Goal: Task Accomplishment & Management: Manage account settings

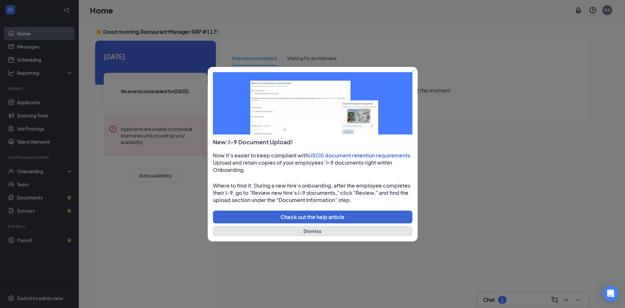
click at [332, 233] on button "Dismiss" at bounding box center [312, 231] width 199 height 10
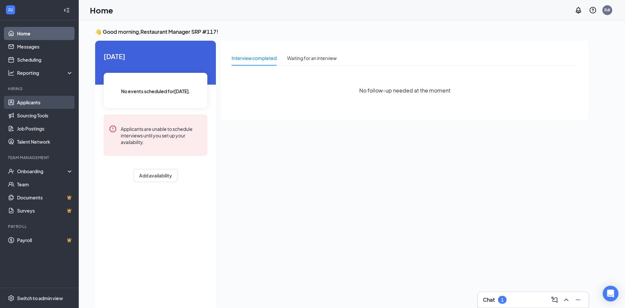
click at [42, 105] on link "Applicants" at bounding box center [45, 102] width 56 height 13
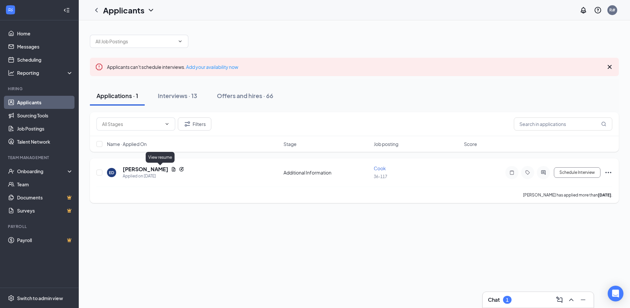
click at [172, 171] on icon "Document" at bounding box center [174, 169] width 4 height 4
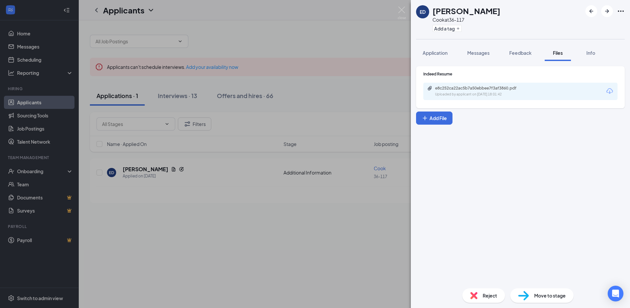
click at [499, 98] on div "e8c252ca22ac5b7a50ebbee7f3af3860.pdf Uploaded by applicant on Aug 25, 2025 at 1…" at bounding box center [520, 91] width 194 height 17
click at [435, 51] on span "Application" at bounding box center [434, 53] width 25 height 6
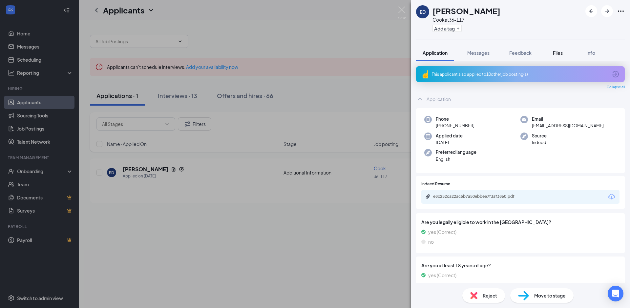
click at [560, 51] on span "Files" at bounding box center [558, 53] width 10 height 6
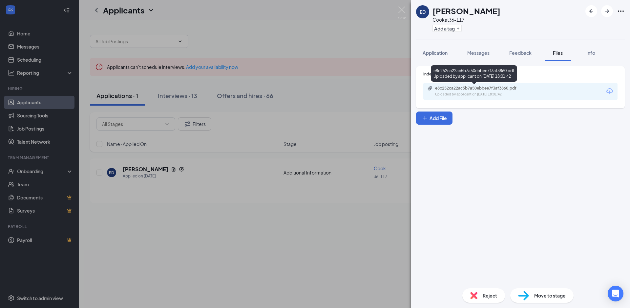
click at [499, 92] on div "Uploaded by applicant on [DATE] 18:01:42" at bounding box center [484, 94] width 98 height 5
click at [339, 91] on div "ED Eric Delgado Cook at 36-117 Add a tag Application Messages Feedback Files In…" at bounding box center [315, 154] width 630 height 308
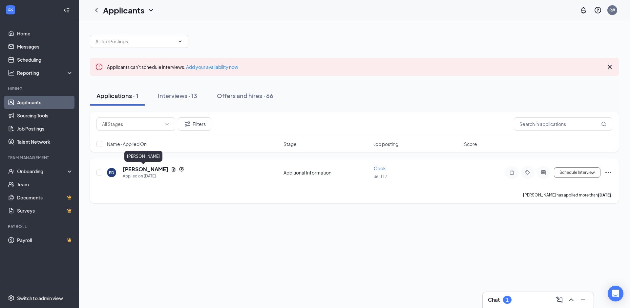
click at [146, 169] on h5 "[PERSON_NAME]" at bounding box center [146, 169] width 46 height 7
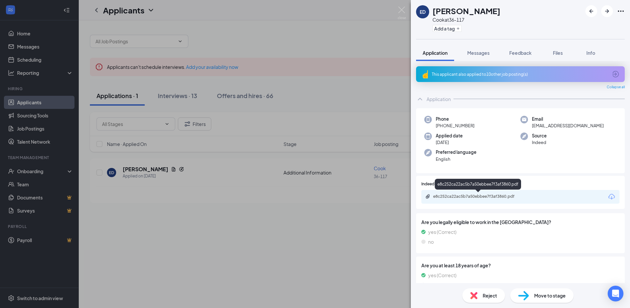
click at [451, 198] on div "e8c252ca22ac5b7a50ebbee7f3af3860.pdf" at bounding box center [479, 196] width 92 height 5
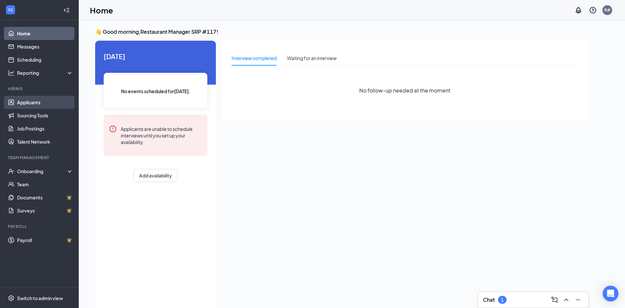
click at [42, 103] on link "Applicants" at bounding box center [45, 102] width 56 height 13
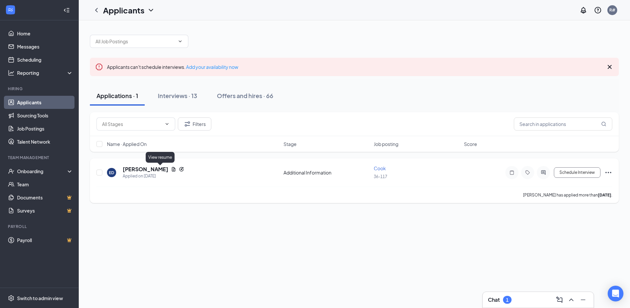
click at [172, 170] on icon "Document" at bounding box center [174, 169] width 4 height 4
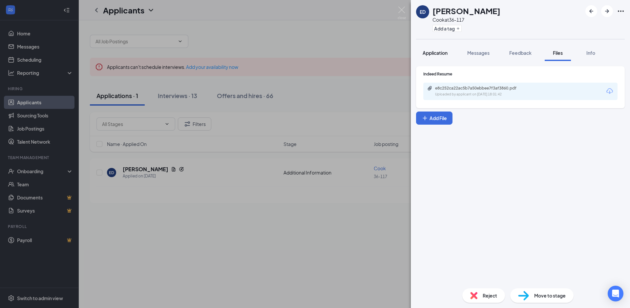
click at [438, 55] on span "Application" at bounding box center [434, 53] width 25 height 6
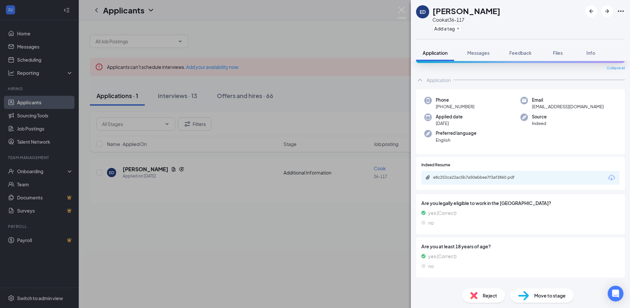
scroll to position [28, 0]
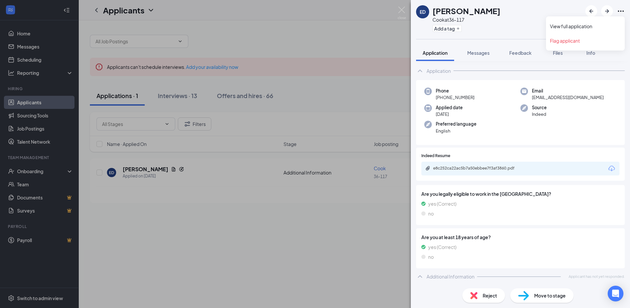
click at [619, 11] on icon "Ellipses" at bounding box center [621, 11] width 8 height 8
click at [614, 25] on link "View full application" at bounding box center [585, 26] width 71 height 7
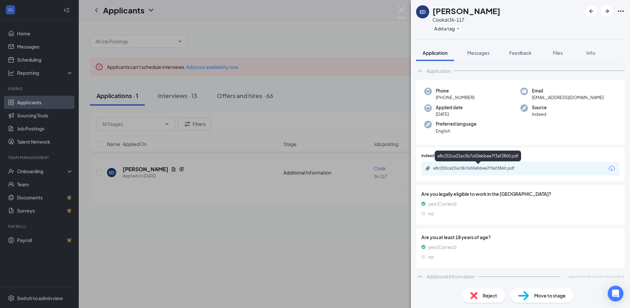
click at [454, 167] on div "e8c252ca22ac5b7a50ebbee7f3af3860.pdf" at bounding box center [479, 168] width 92 height 5
click at [338, 13] on div "ED [PERSON_NAME] [PERSON_NAME] at 36-117 Add a tag Application Messages Feedbac…" at bounding box center [315, 154] width 630 height 308
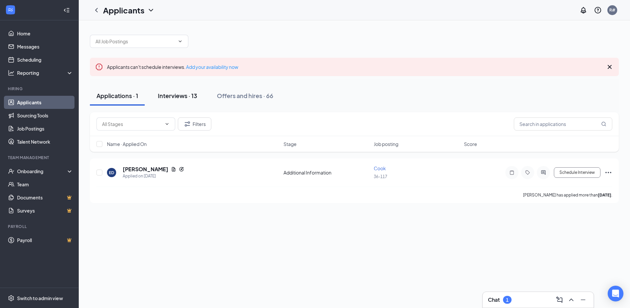
click at [179, 96] on div "Interviews · 13" at bounding box center [177, 95] width 39 height 8
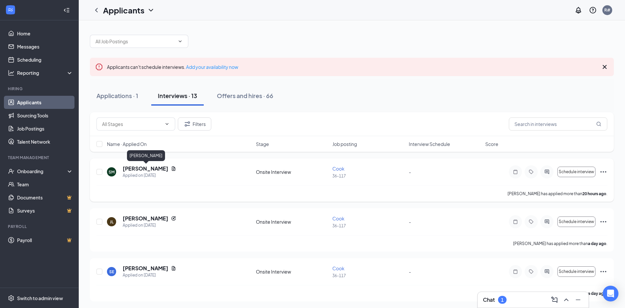
click at [158, 171] on h5 "[PERSON_NAME]" at bounding box center [146, 168] width 46 height 7
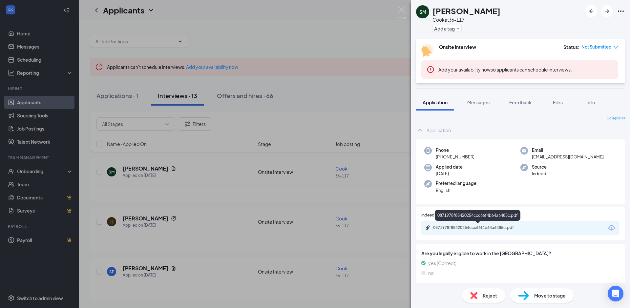
click at [497, 227] on div "0871978f88420254ccc66f4b64a6485c.pdf" at bounding box center [479, 227] width 92 height 5
click at [288, 21] on div "SM [PERSON_NAME] Cook at 36-117 Add a tag Onsite Interview Status : Not Submitt…" at bounding box center [315, 154] width 630 height 308
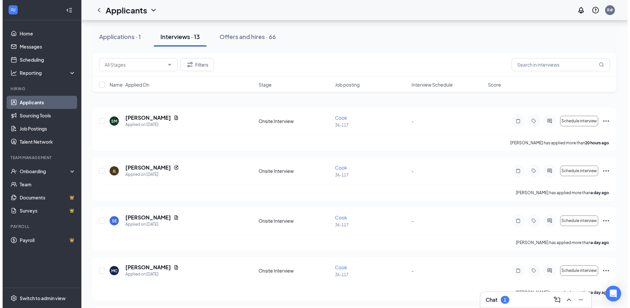
scroll to position [66, 0]
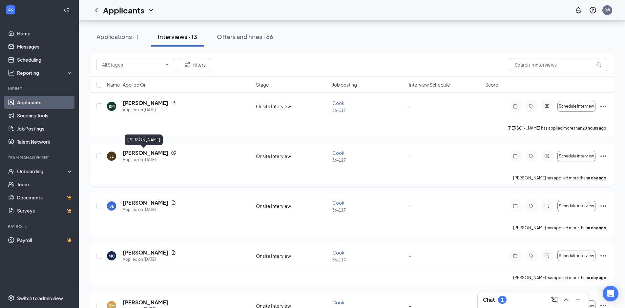
click at [149, 155] on h5 "[PERSON_NAME]" at bounding box center [146, 152] width 46 height 7
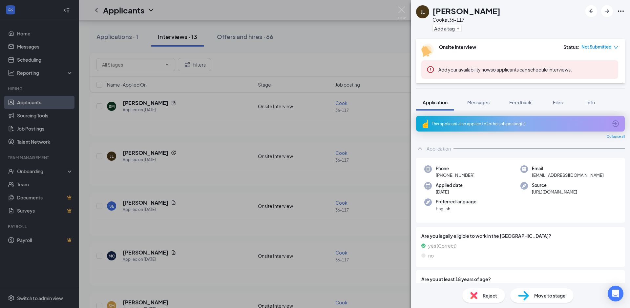
click at [388, 129] on div "[PERSON_NAME] [PERSON_NAME] at 36-117 Add a tag Onsite Interview Status : Not S…" at bounding box center [315, 154] width 630 height 308
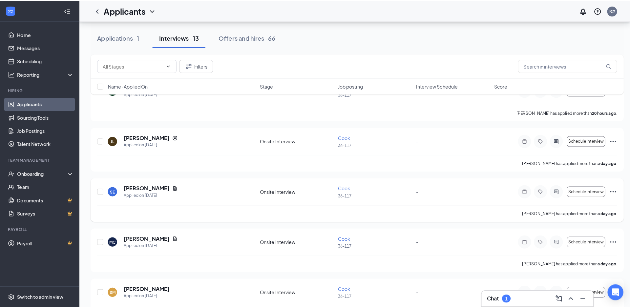
scroll to position [98, 0]
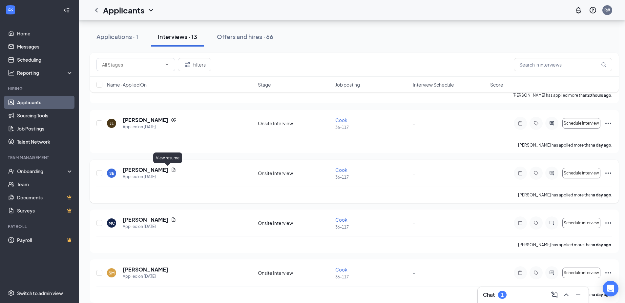
click at [171, 170] on icon "Document" at bounding box center [173, 169] width 5 height 5
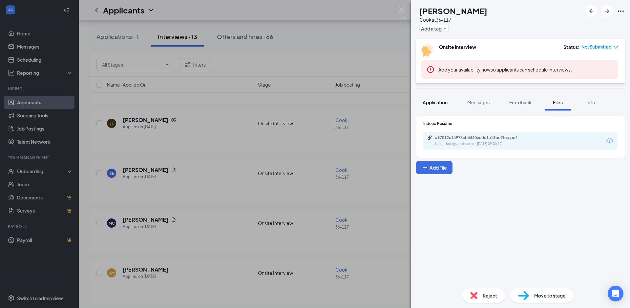
click at [435, 104] on span "Application" at bounding box center [434, 102] width 25 height 6
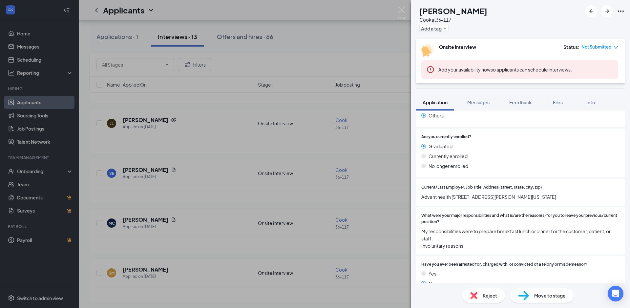
scroll to position [590, 0]
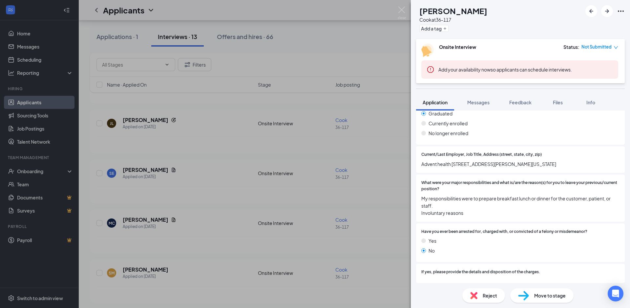
click at [379, 206] on div "SE [PERSON_NAME] at 36-117 Add a tag Onsite Interview Status : Not Submitted Ad…" at bounding box center [315, 154] width 630 height 308
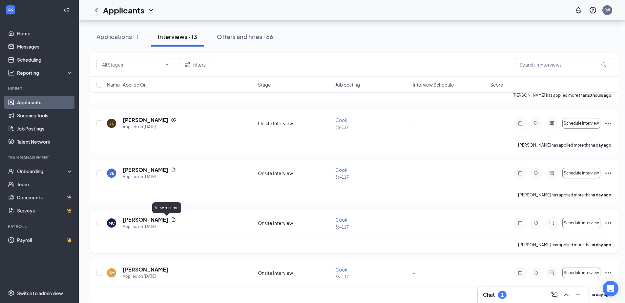
click at [172, 218] on icon "Document" at bounding box center [174, 219] width 4 height 4
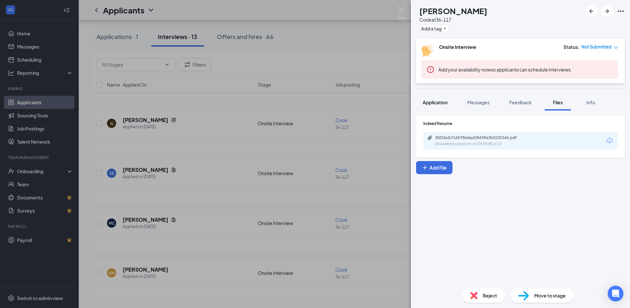
click at [442, 101] on span "Application" at bounding box center [434, 102] width 25 height 6
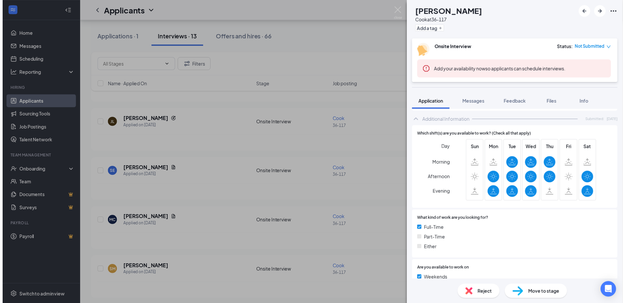
scroll to position [262, 0]
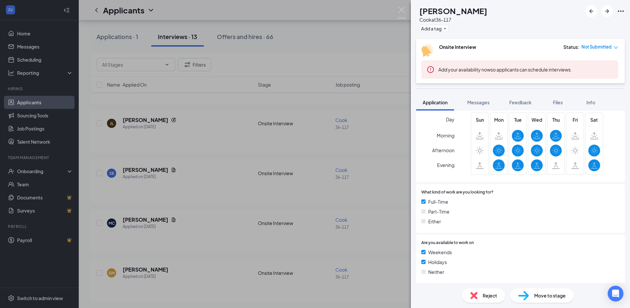
click at [326, 193] on div "MC [PERSON_NAME] [PERSON_NAME] at 36-117 Add a tag Onsite Interview Status : No…" at bounding box center [315, 154] width 630 height 308
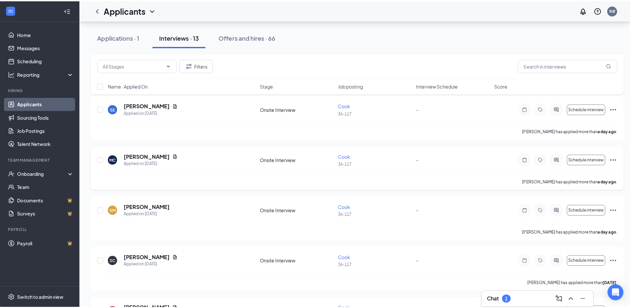
scroll to position [197, 0]
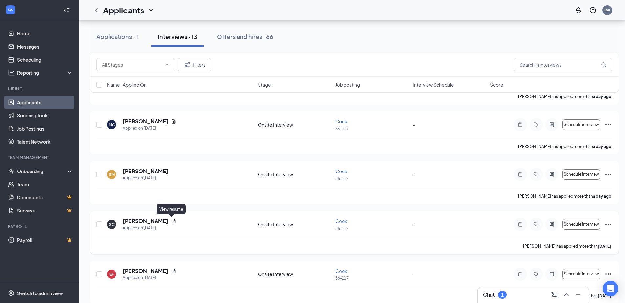
click at [172, 221] on icon "Document" at bounding box center [174, 221] width 4 height 4
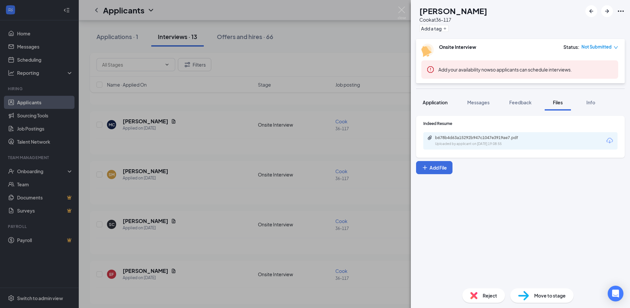
click at [440, 102] on span "Application" at bounding box center [434, 102] width 25 height 6
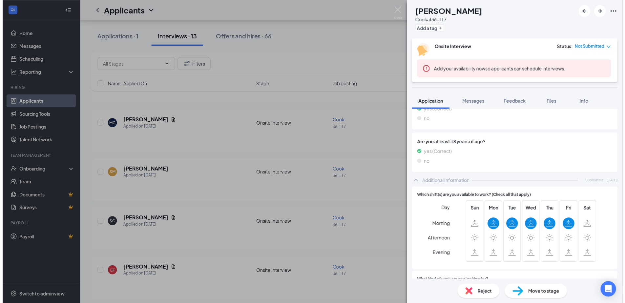
scroll to position [262, 0]
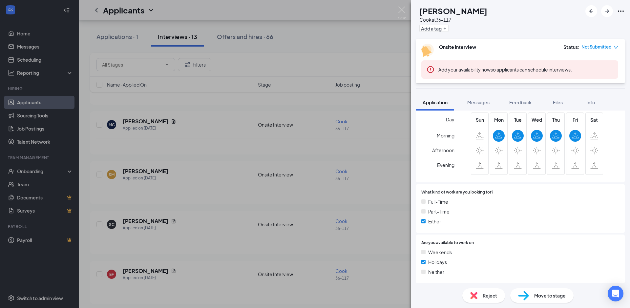
click at [231, 180] on div "SC [PERSON_NAME] at 36-117 Add a tag Onsite Interview Status : Not Submitted Ad…" at bounding box center [315, 154] width 630 height 308
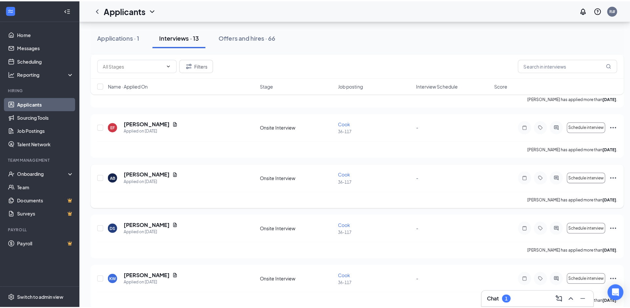
scroll to position [361, 0]
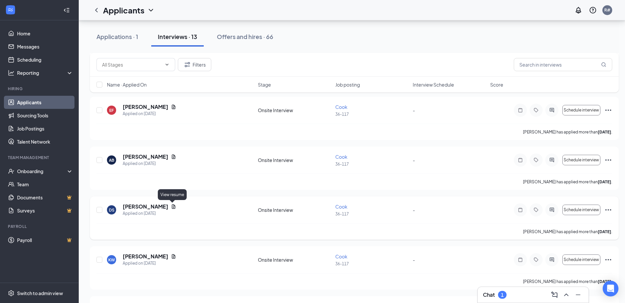
drag, startPoint x: 171, startPoint y: 207, endPoint x: 200, endPoint y: 198, distance: 30.0
click at [172, 207] on icon "Document" at bounding box center [174, 206] width 4 height 4
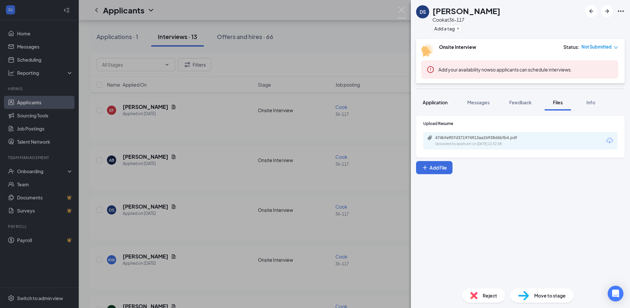
click at [435, 103] on span "Application" at bounding box center [434, 102] width 25 height 6
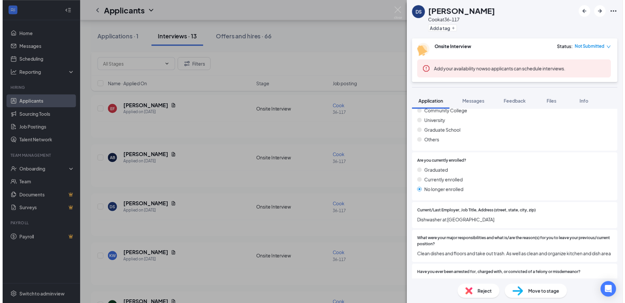
scroll to position [525, 0]
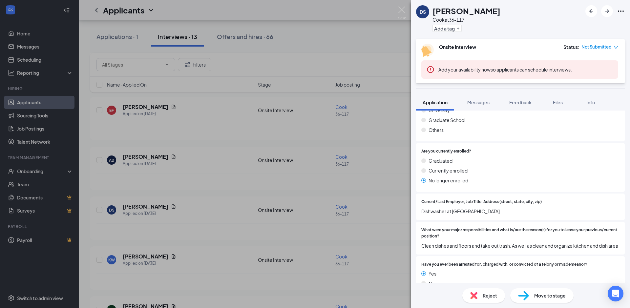
click at [228, 150] on div "DS [PERSON_NAME] at 36-117 Add a tag Onsite Interview Status : Not Submitted Ad…" at bounding box center [315, 154] width 630 height 308
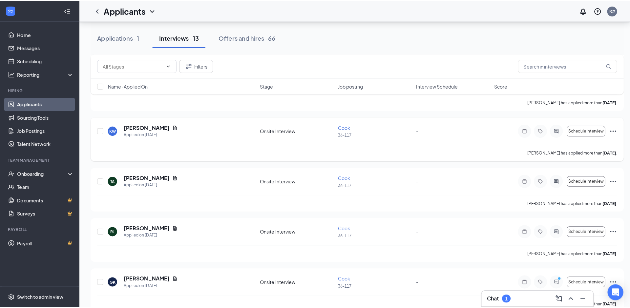
scroll to position [492, 0]
click at [172, 175] on icon "Document" at bounding box center [174, 175] width 4 height 4
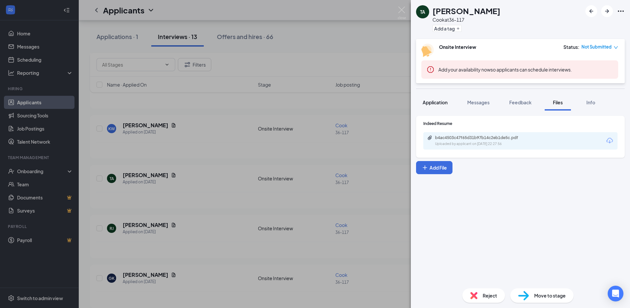
click at [437, 102] on span "Application" at bounding box center [434, 102] width 25 height 6
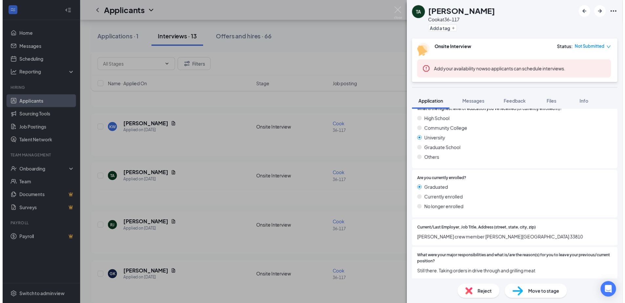
scroll to position [557, 0]
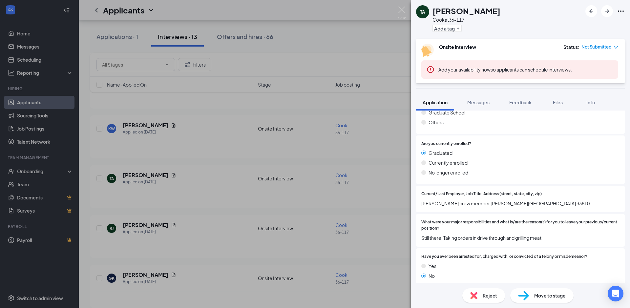
click at [213, 176] on div "TA [PERSON_NAME] at 36-117 Add a tag Onsite Interview Status : Not Submitted Ad…" at bounding box center [315, 154] width 630 height 308
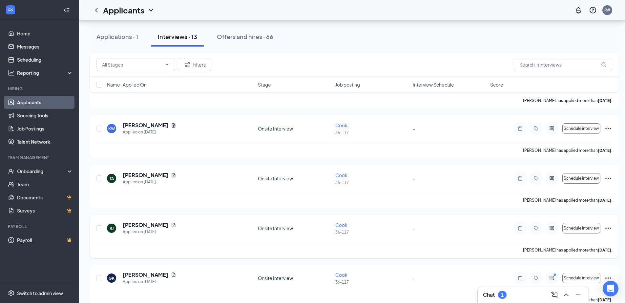
scroll to position [505, 0]
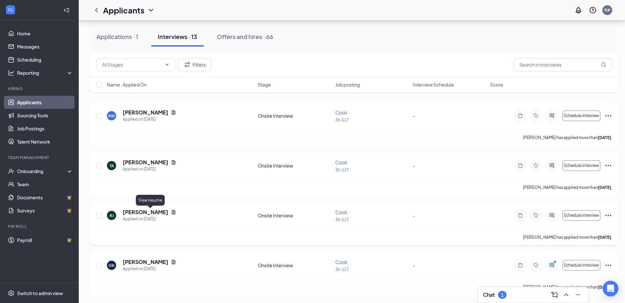
click at [172, 211] on icon "Document" at bounding box center [174, 212] width 4 height 4
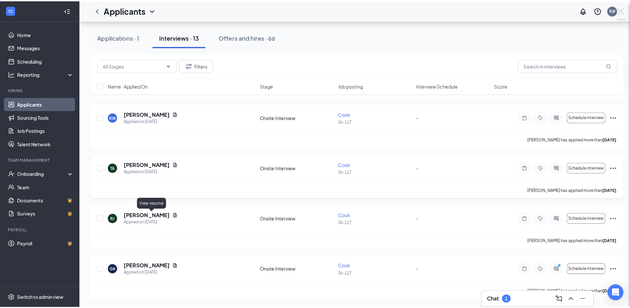
scroll to position [500, 0]
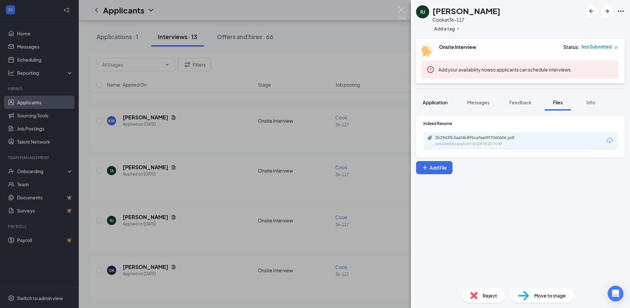
click at [428, 103] on span "Application" at bounding box center [434, 102] width 25 height 6
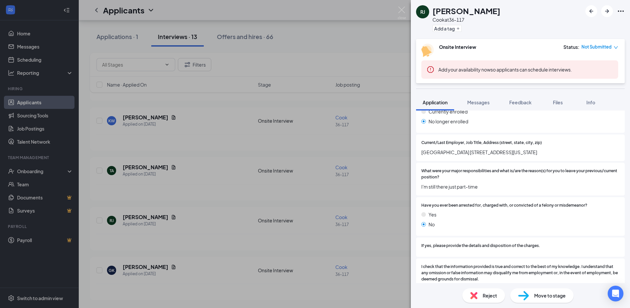
scroll to position [602, 0]
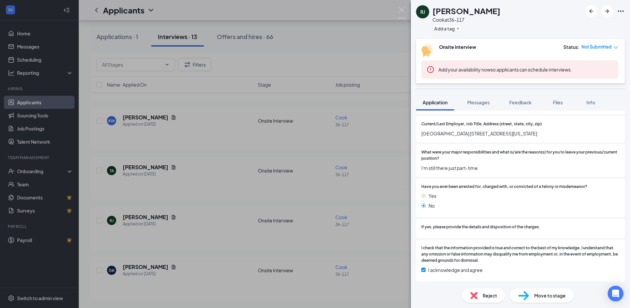
click at [217, 173] on div "[PERSON_NAME] [PERSON_NAME] at 36-117 Add a tag Onsite Interview Status : Not S…" at bounding box center [315, 154] width 630 height 308
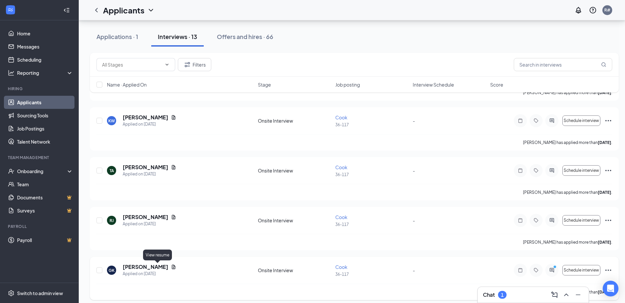
click at [172, 267] on icon "Document" at bounding box center [174, 267] width 4 height 4
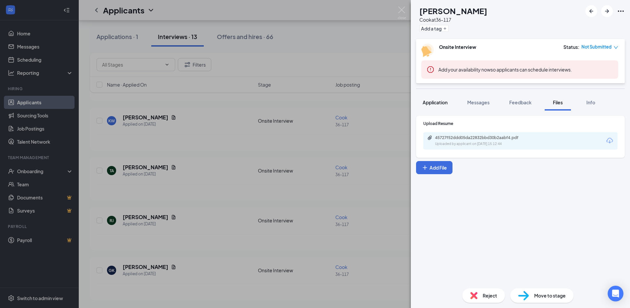
click at [434, 101] on span "Application" at bounding box center [434, 102] width 25 height 6
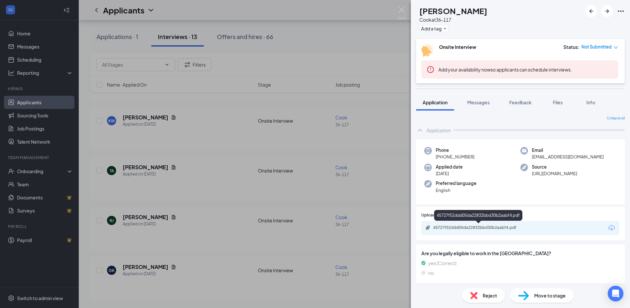
click at [457, 230] on div "45727f52ddd05da22832bbd30b2aabf4.pdf" at bounding box center [479, 227] width 92 height 5
